Goal: Find specific page/section

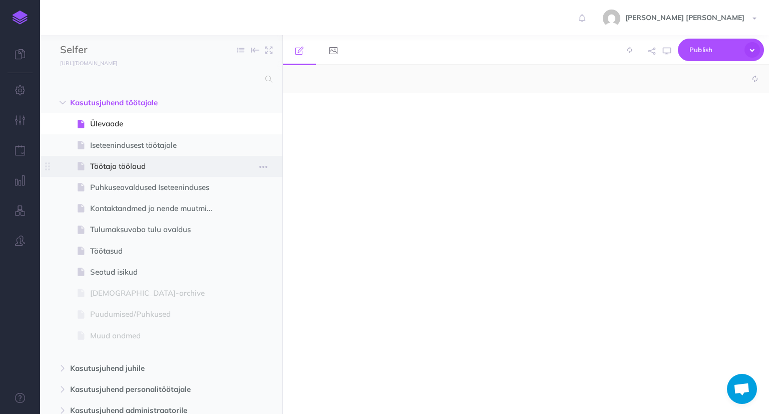
select select "null"
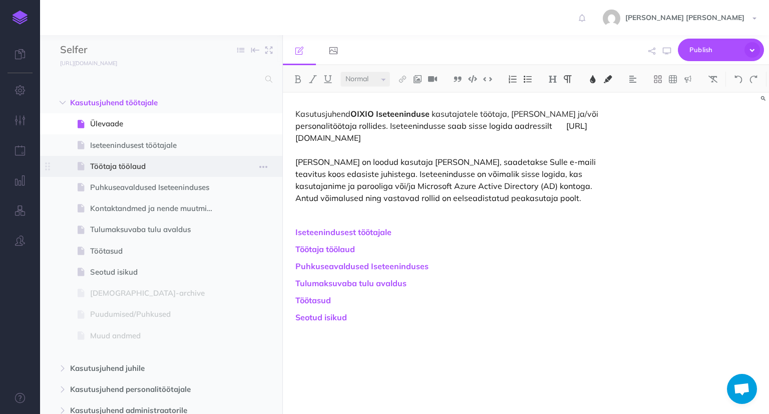
scroll to position [100, 0]
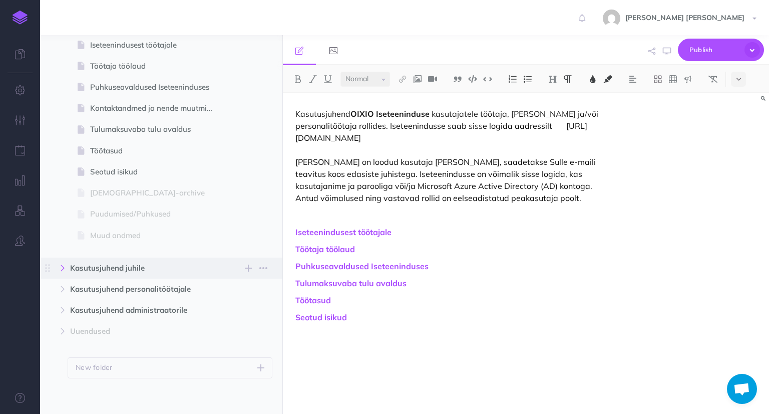
click at [63, 268] on icon "button" at bounding box center [63, 268] width 6 height 6
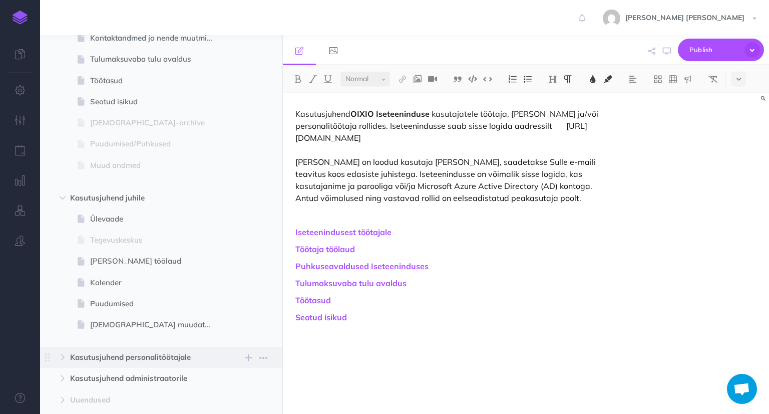
scroll to position [200, 0]
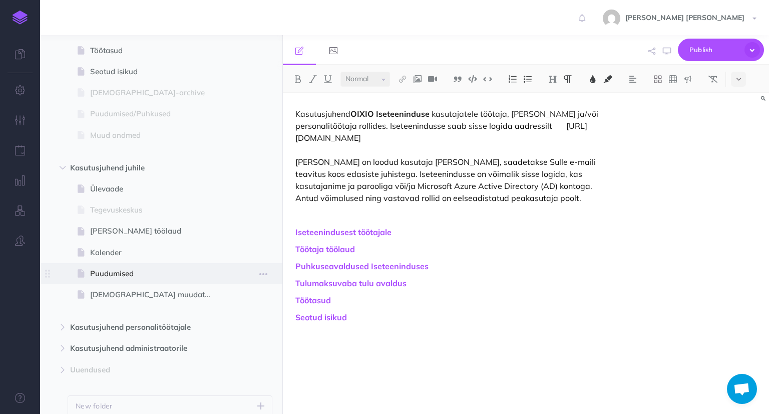
click at [112, 279] on span "Puudumised" at bounding box center [156, 273] width 132 height 12
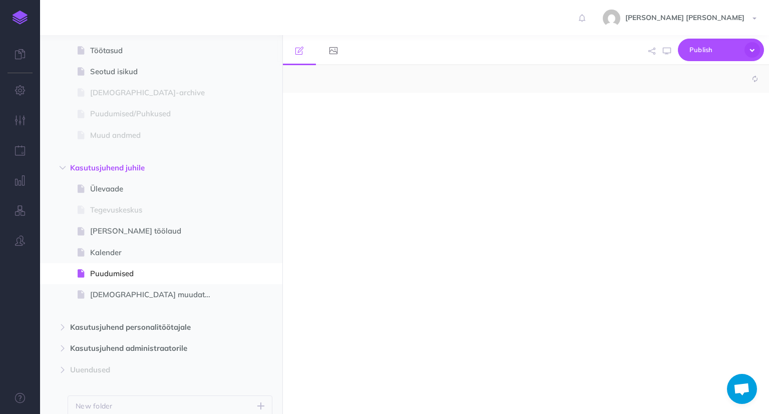
select select "null"
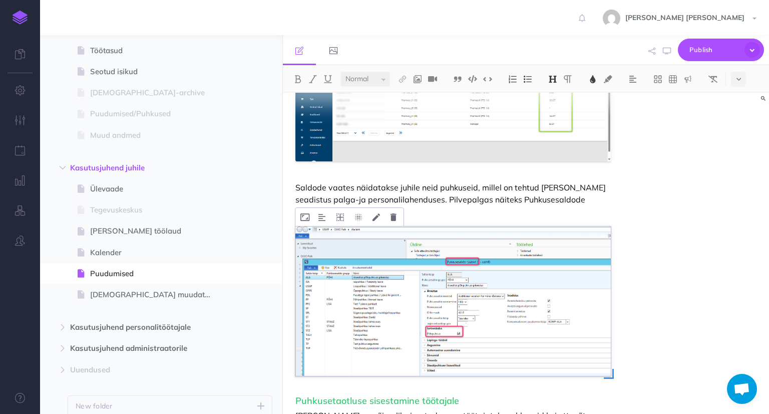
scroll to position [1552, 0]
